Goal: Task Accomplishment & Management: Manage account settings

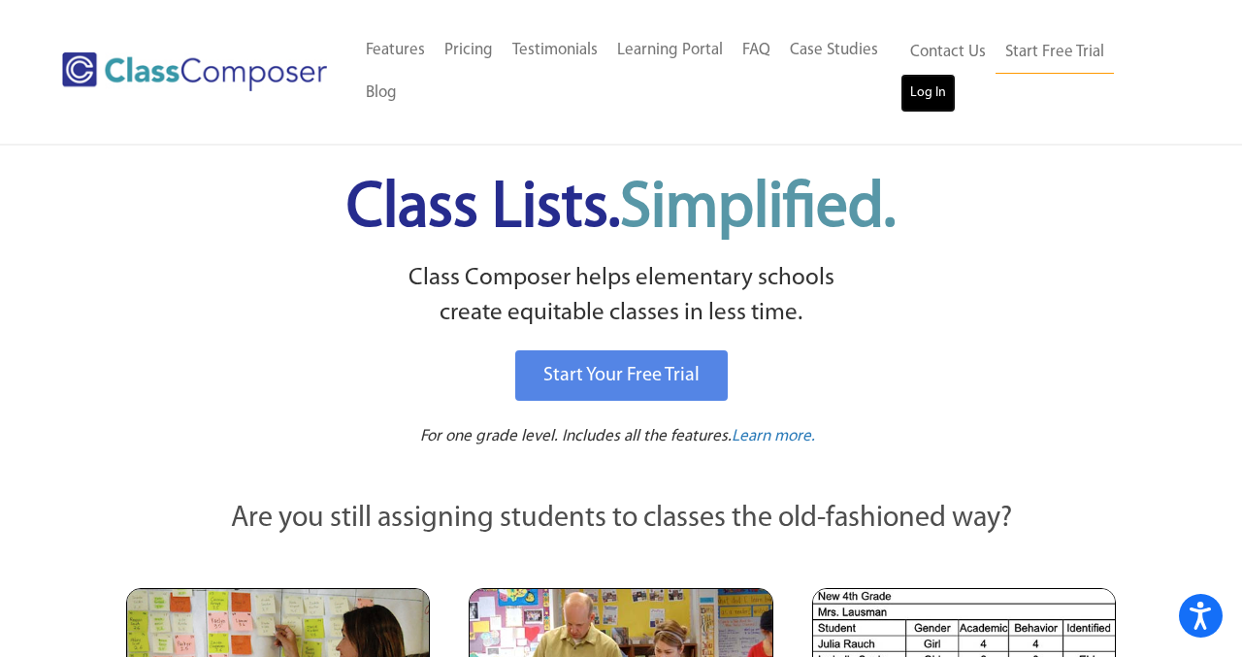
click at [928, 97] on link "Log In" at bounding box center [927, 93] width 55 height 39
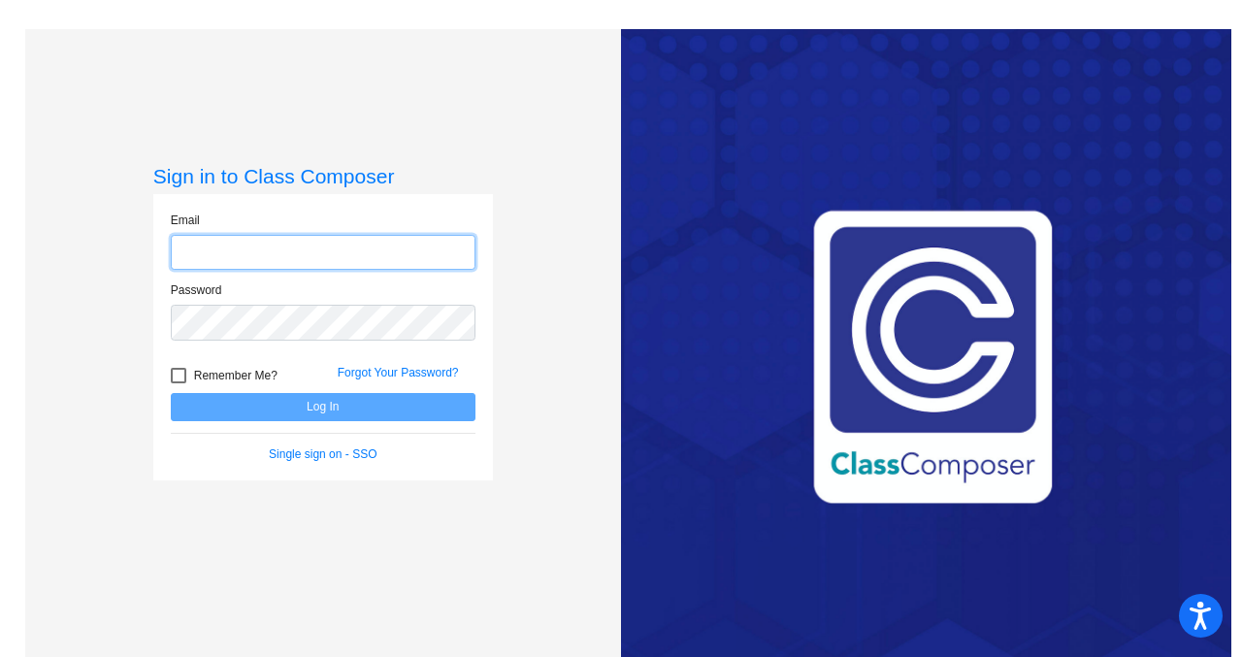
type input "ferraro.cheryl@pcr3schools.org"
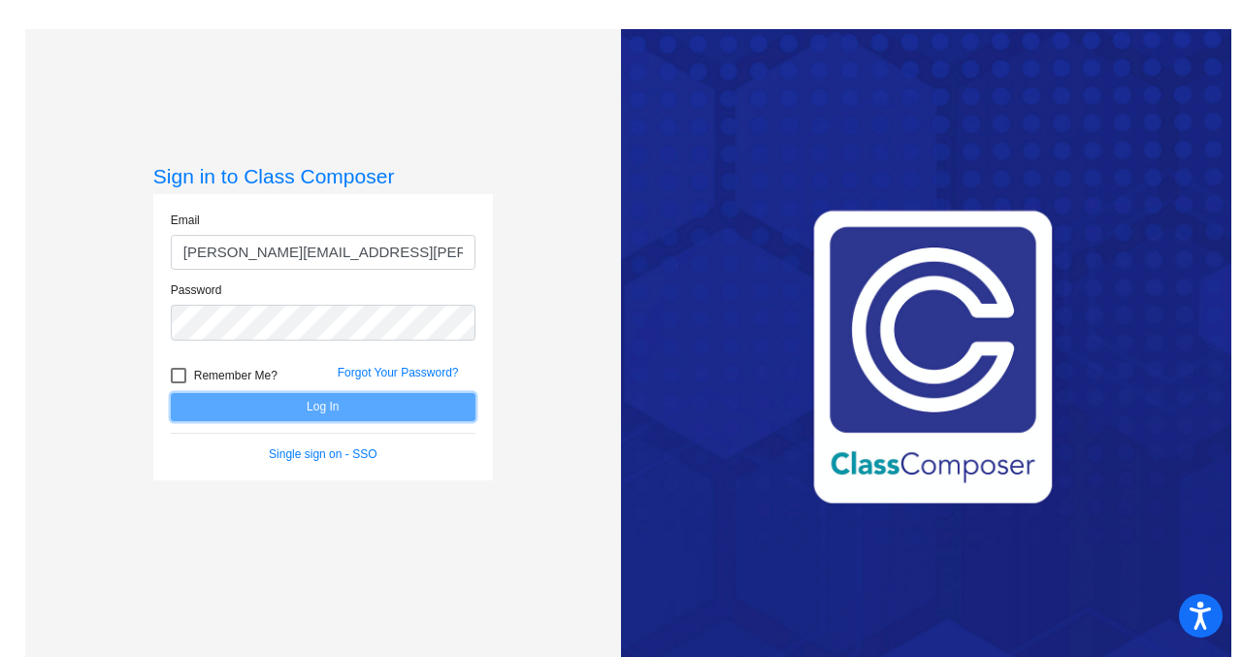
click at [316, 405] on button "Log In" at bounding box center [323, 407] width 305 height 28
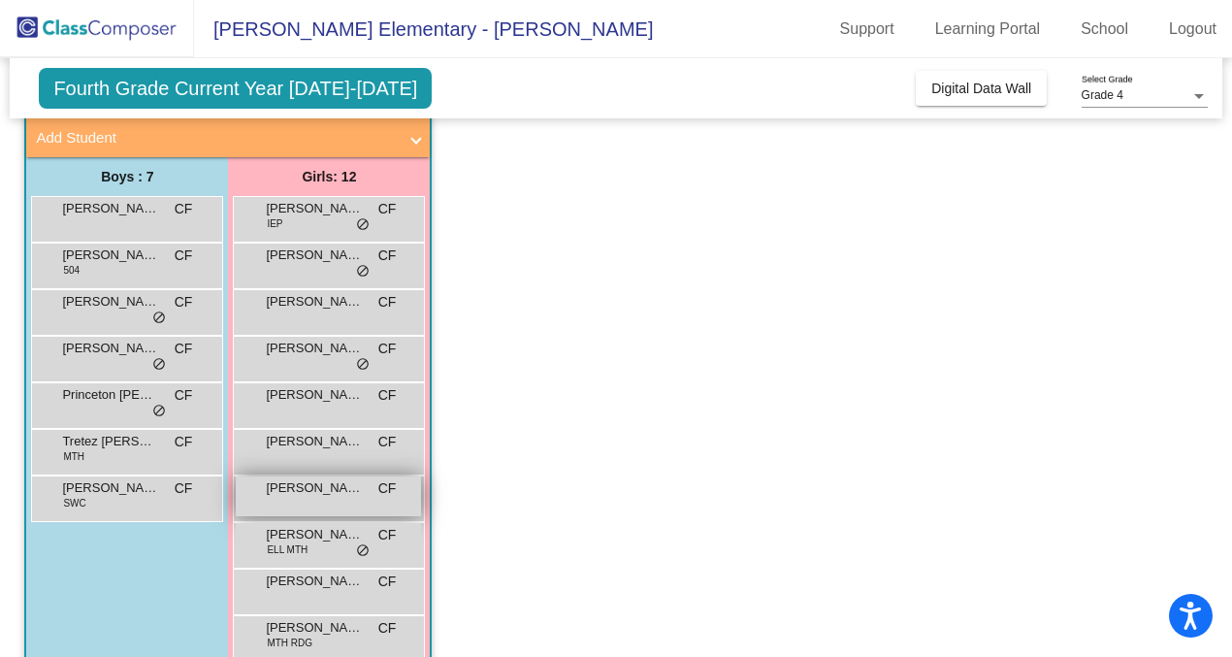
scroll to position [116, 0]
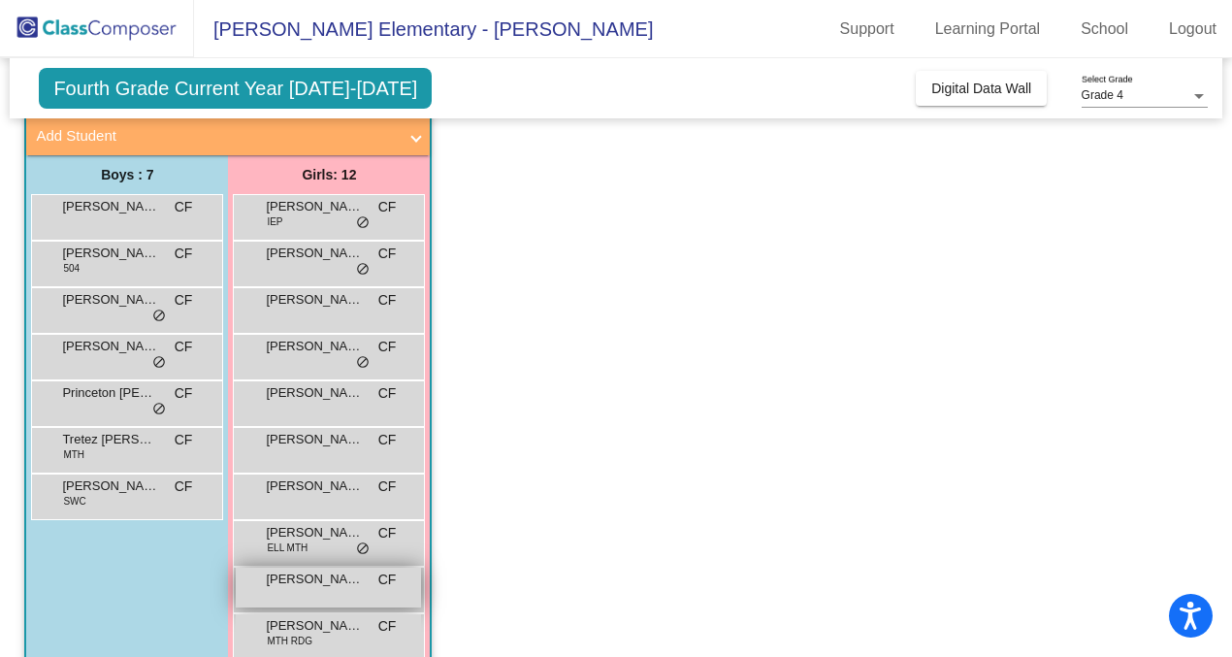
click at [333, 594] on div "Leila Rodriguez CF lock do_not_disturb_alt" at bounding box center [328, 588] width 185 height 40
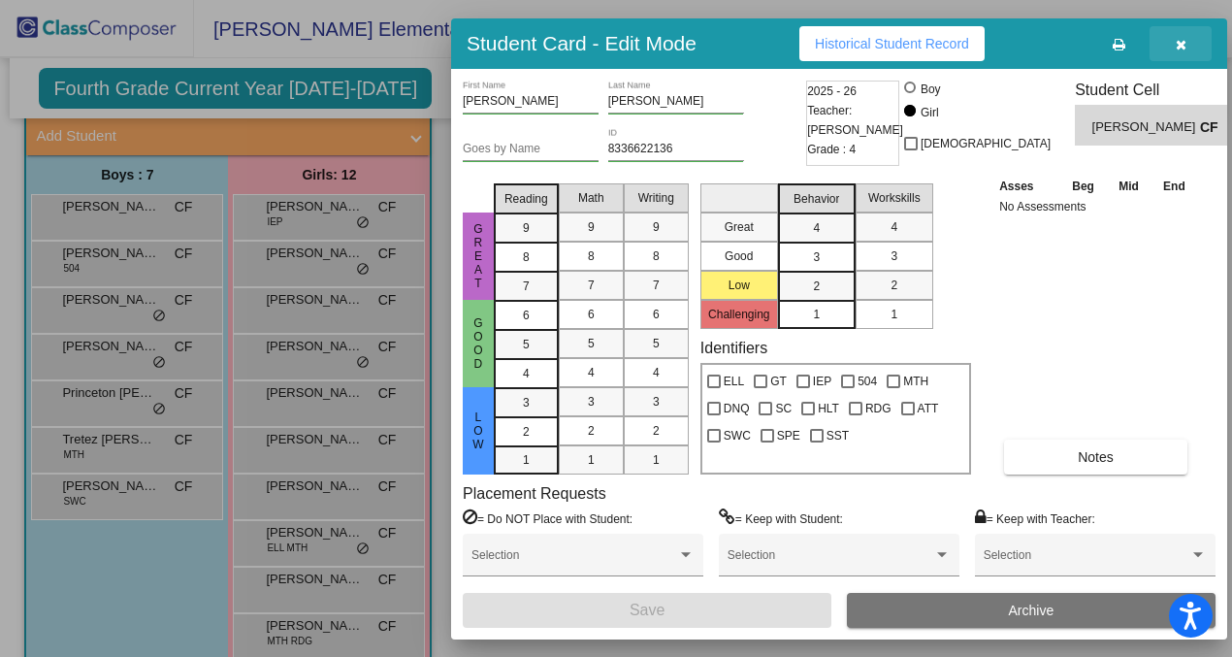
click at [1184, 40] on icon "button" at bounding box center [1181, 45] width 11 height 14
